Goal: Transaction & Acquisition: Purchase product/service

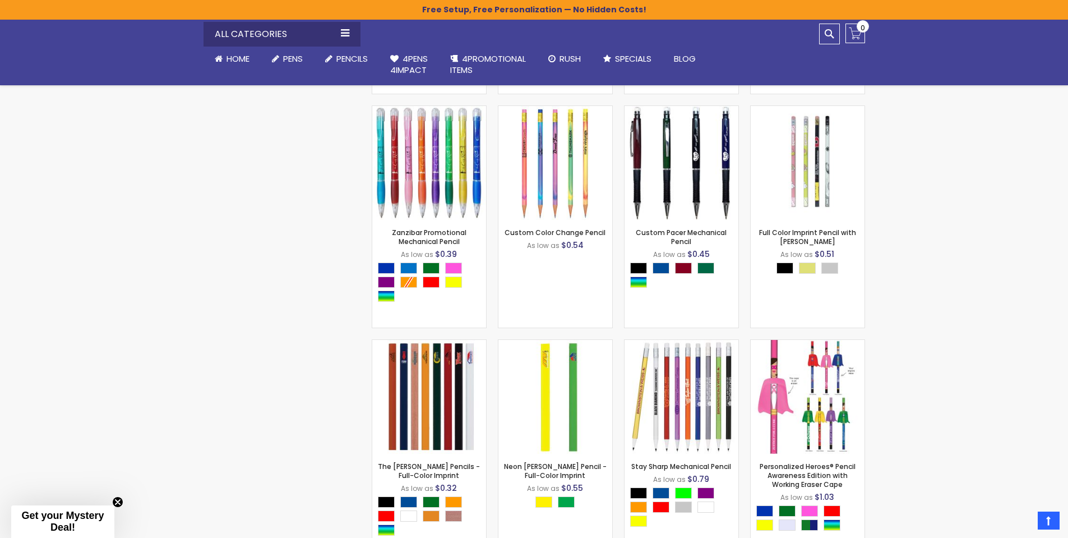
scroll to position [1029, 0]
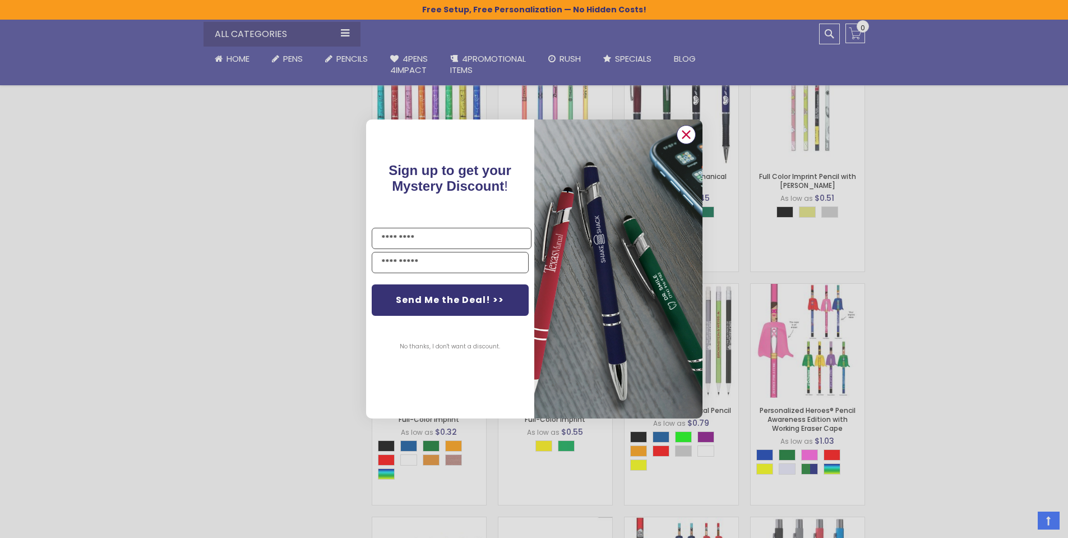
click at [680, 132] on circle "Close dialog" at bounding box center [685, 134] width 17 height 17
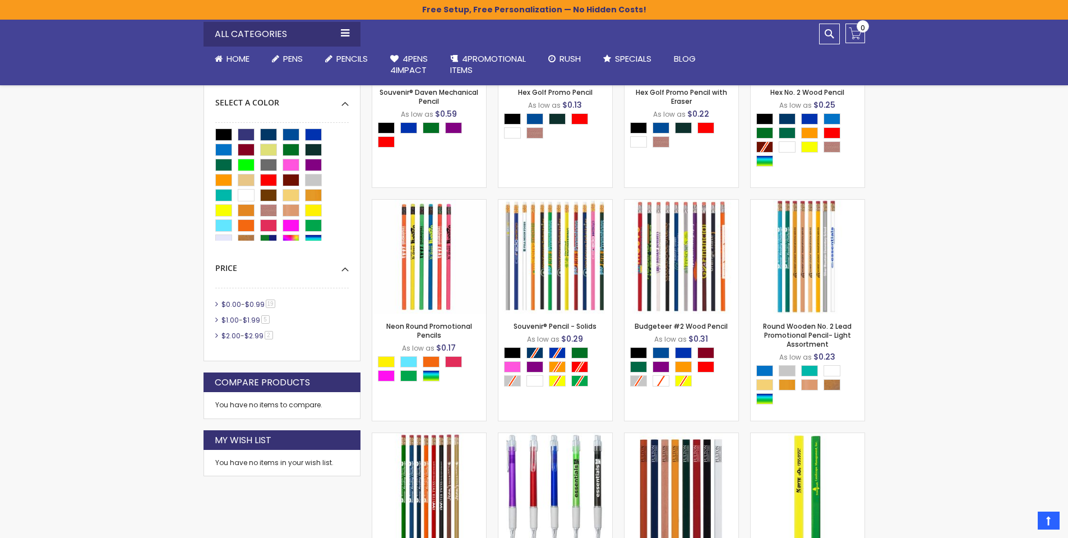
scroll to position [0, 0]
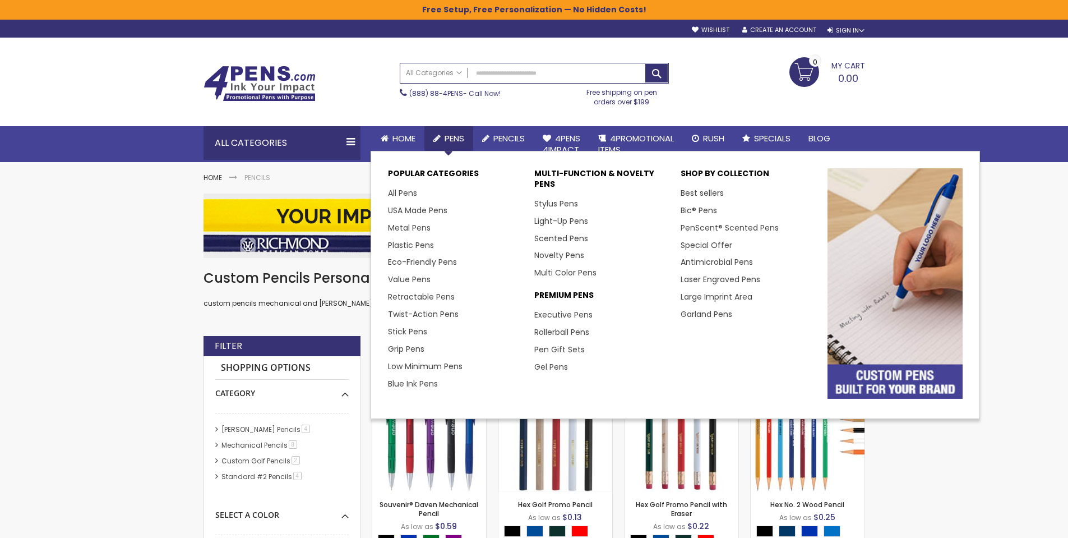
click at [447, 141] on span "Pens" at bounding box center [455, 138] width 20 height 12
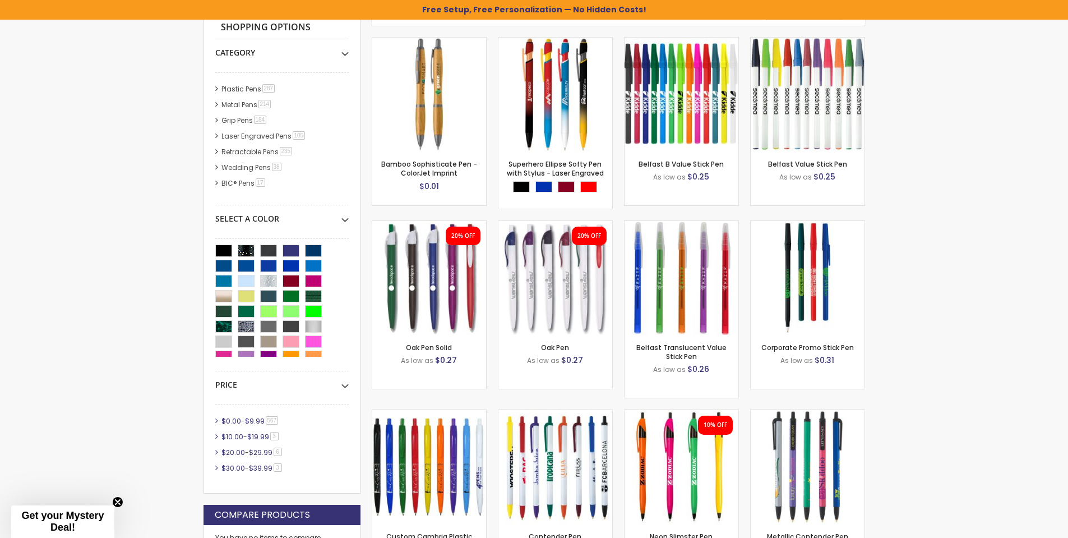
scroll to position [112, 0]
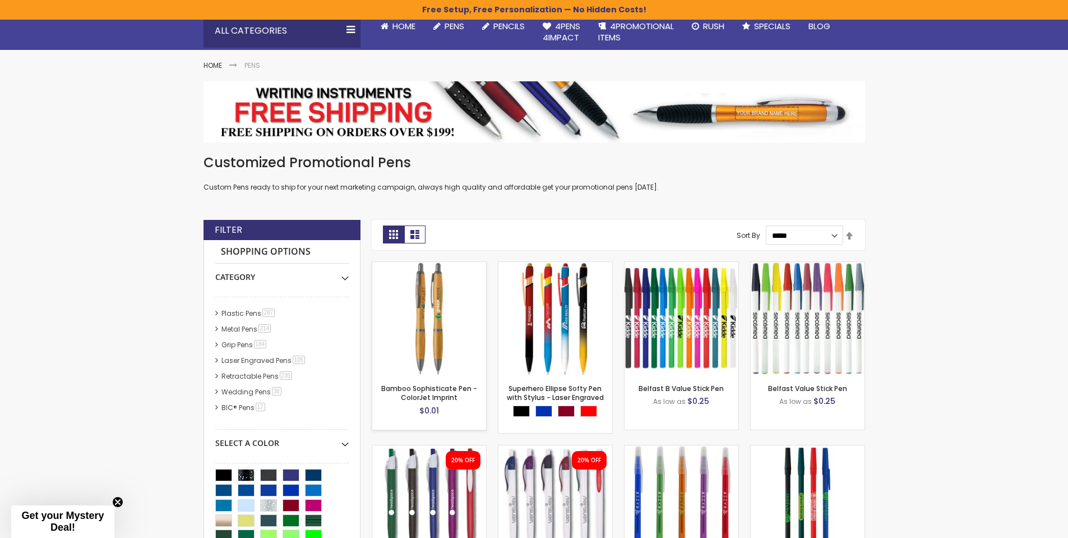
click at [436, 339] on img at bounding box center [429, 319] width 114 height 114
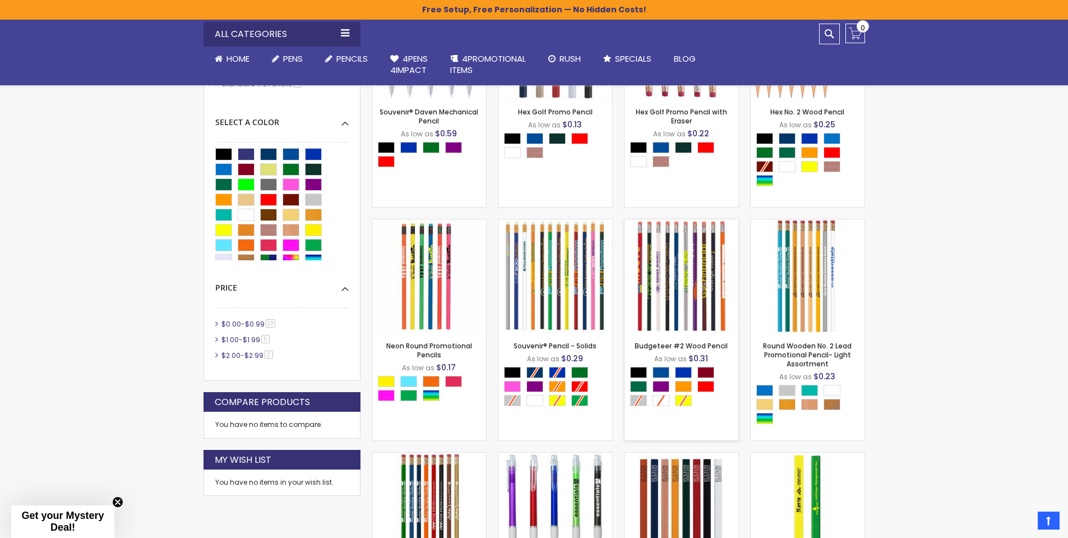
scroll to position [448, 0]
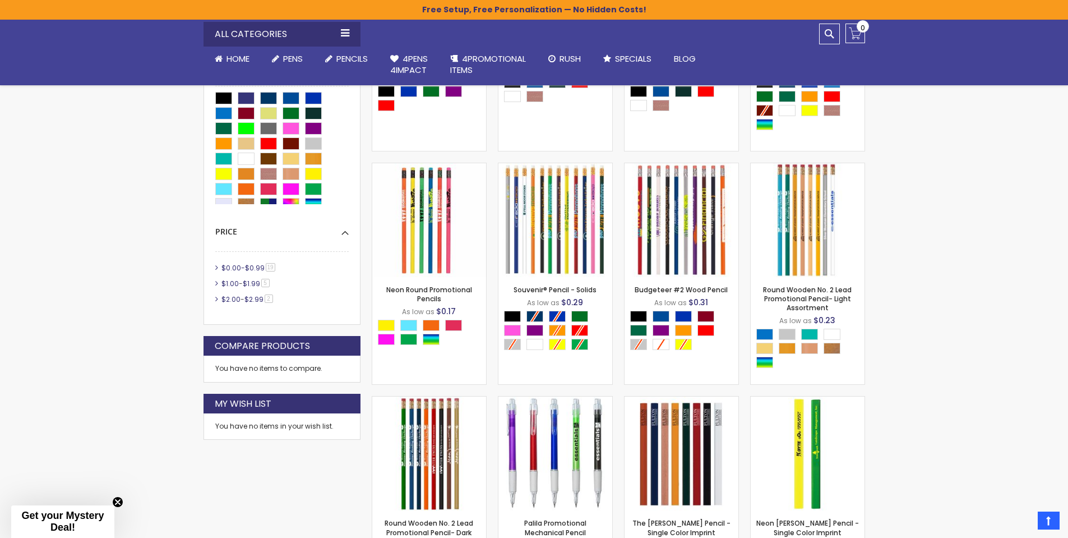
click at [231, 266] on span "$0.00" at bounding box center [231, 268] width 20 height 10
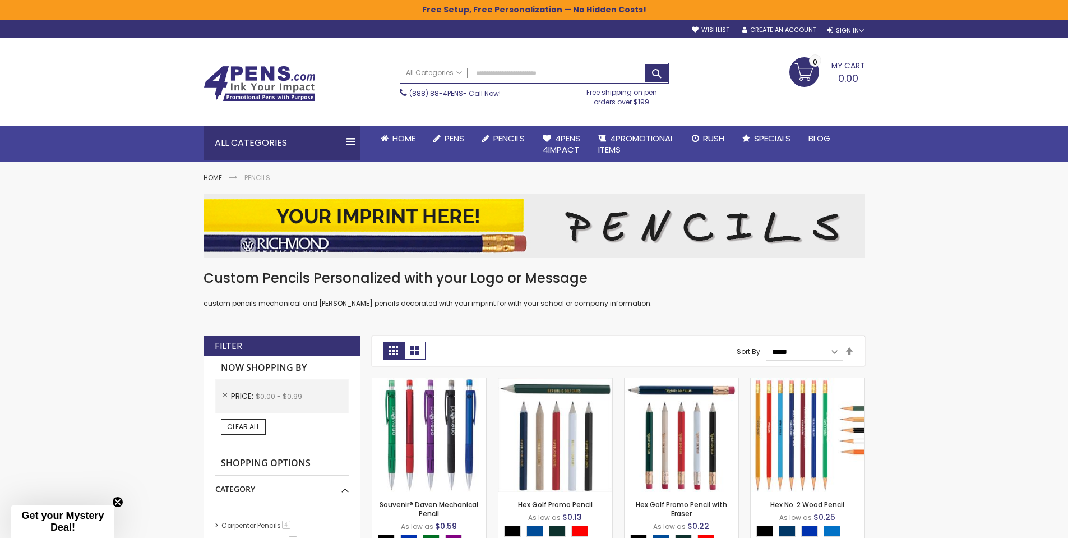
scroll to position [280, 0]
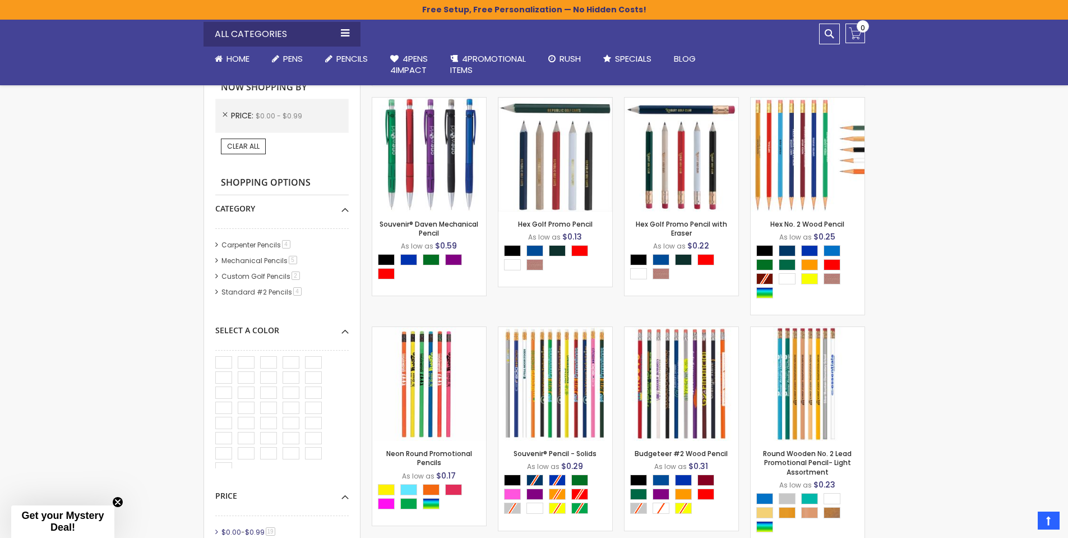
drag, startPoint x: 342, startPoint y: 365, endPoint x: 233, endPoint y: 371, distance: 108.9
click at [331, 411] on div at bounding box center [281, 416] width 133 height 121
click at [223, 357] on div "Black" at bounding box center [223, 362] width 17 height 12
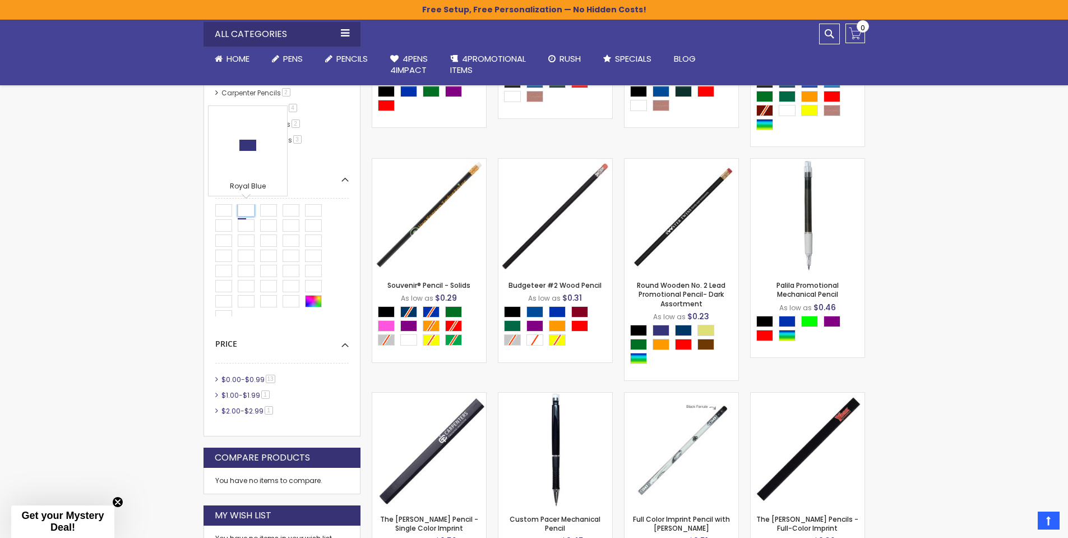
click at [243, 206] on div "Royal Blue" at bounding box center [246, 210] width 17 height 12
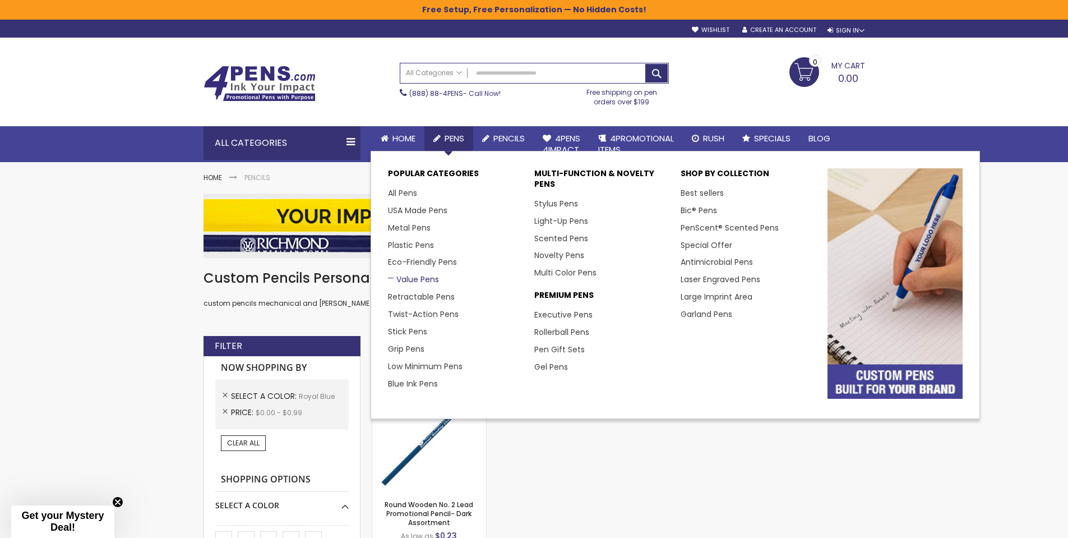
click at [416, 277] on link "Value Pens" at bounding box center [413, 279] width 51 height 11
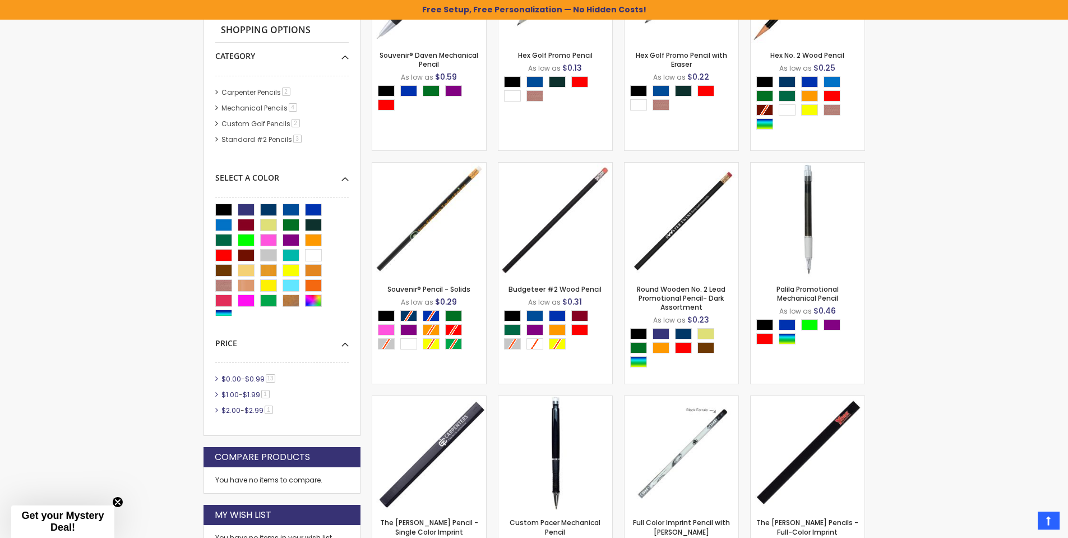
scroll to position [280, 0]
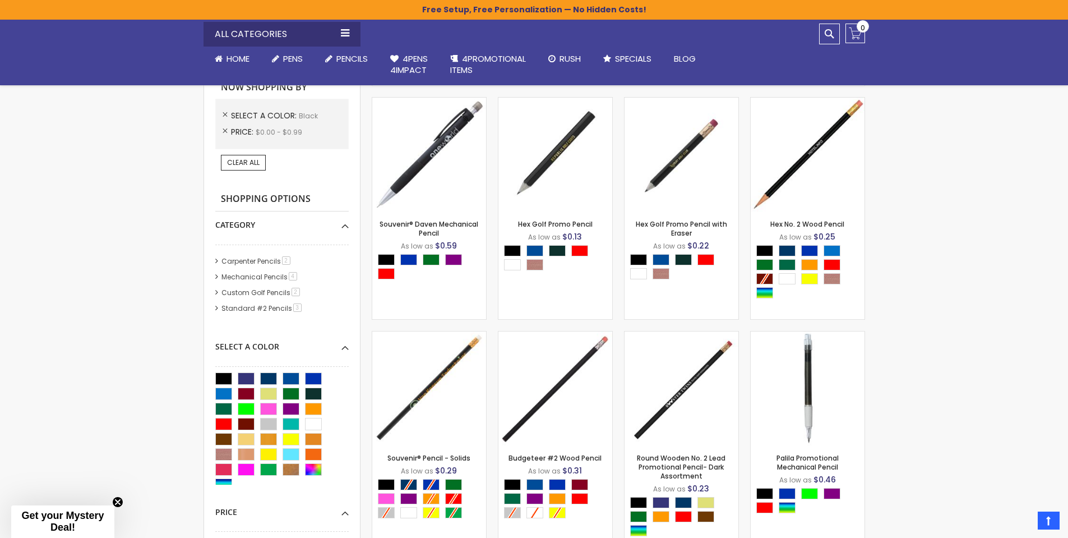
scroll to position [448, 0]
